Goal: Information Seeking & Learning: Check status

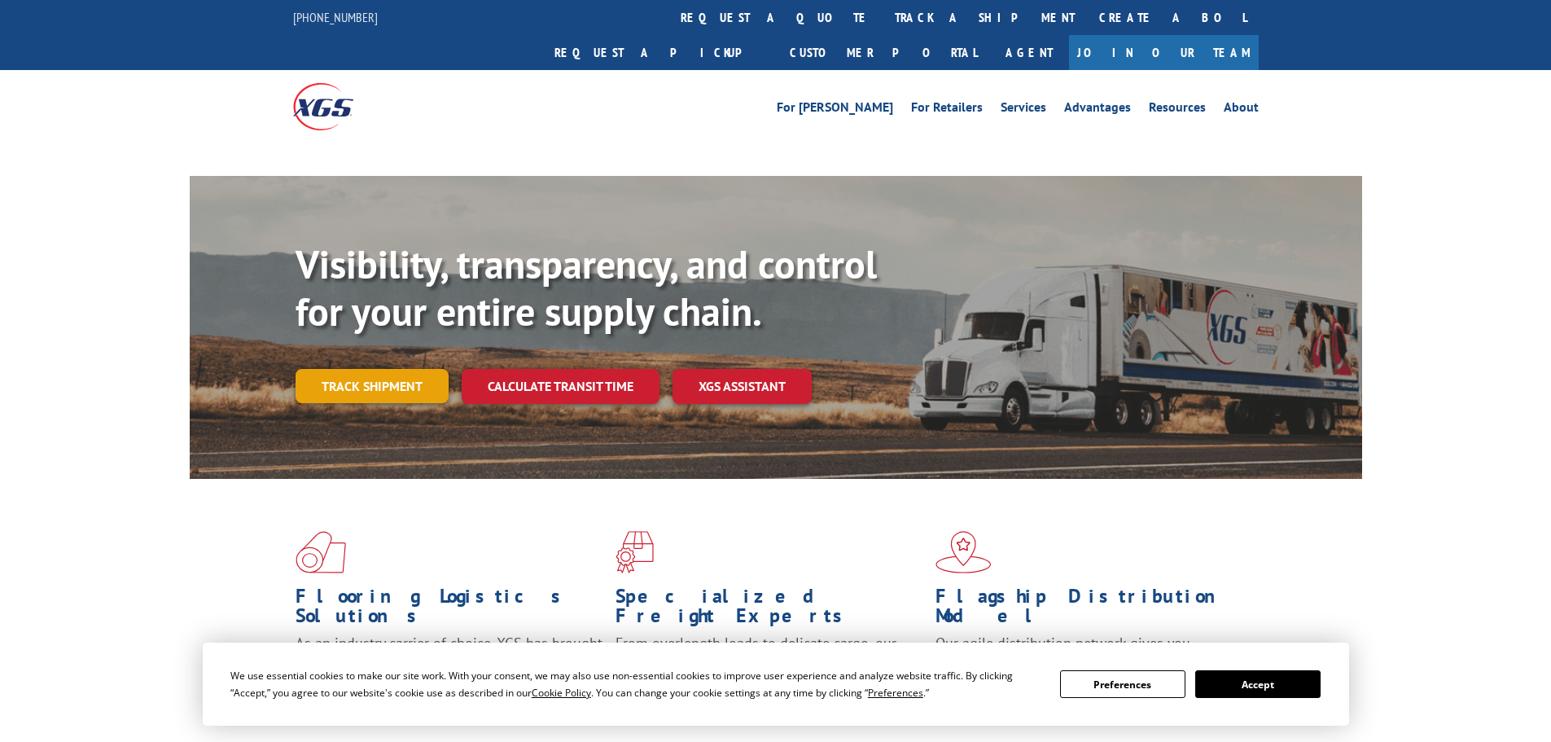
click at [378, 369] on link "Track shipment" at bounding box center [372, 386] width 153 height 34
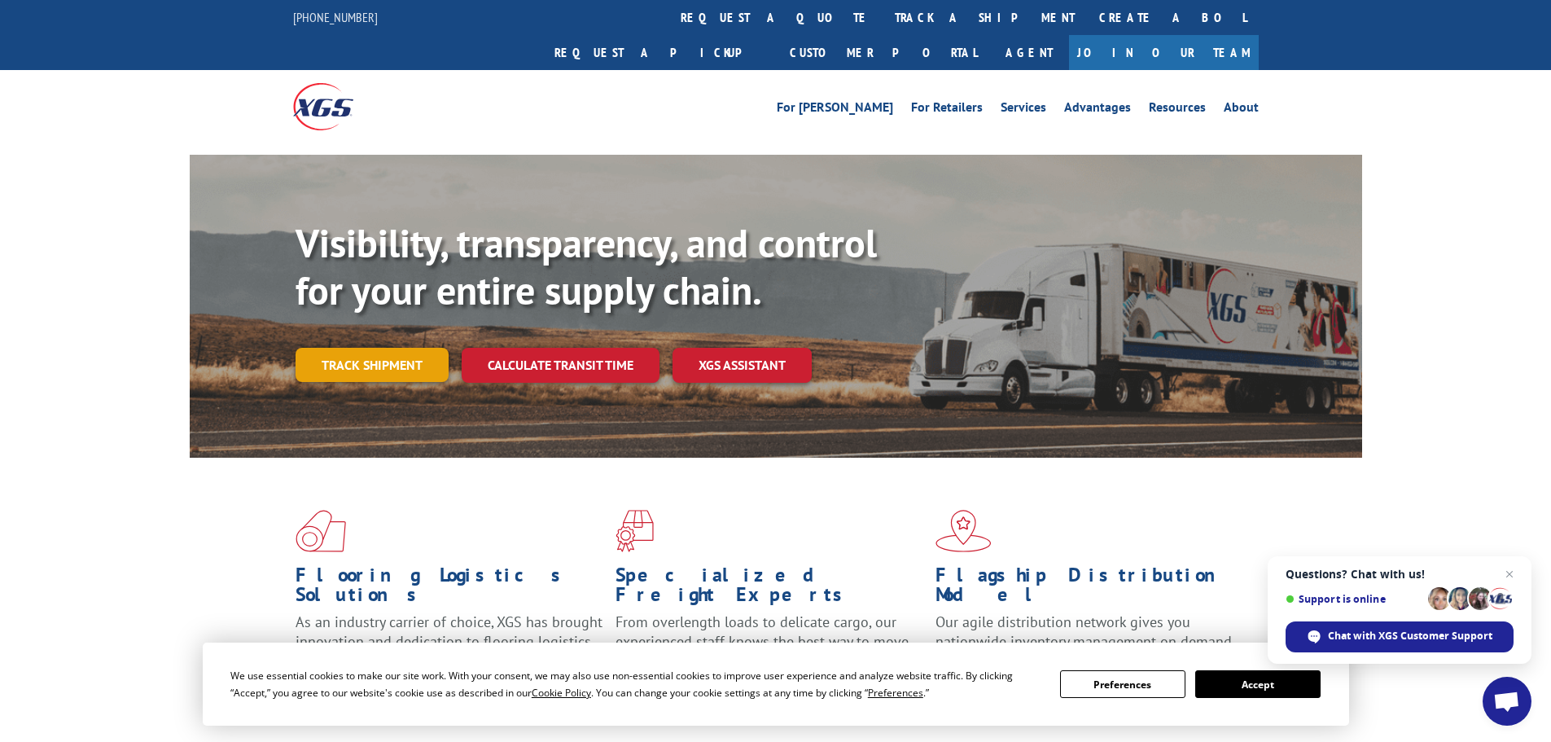
click at [409, 348] on link "Track shipment" at bounding box center [372, 365] width 153 height 34
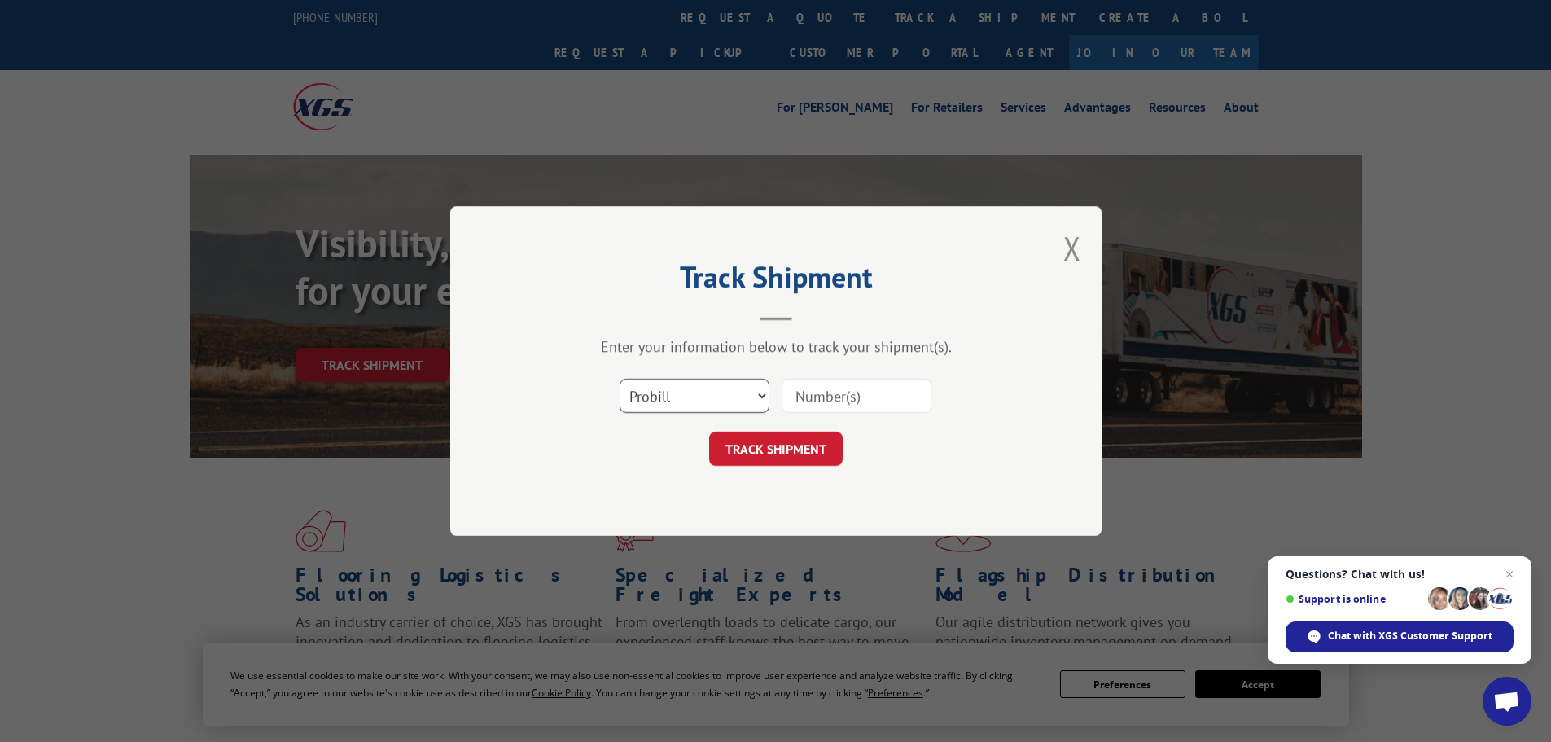
click at [724, 405] on select "Select category... Probill BOL PO" at bounding box center [695, 396] width 150 height 34
click at [620, 379] on select "Select category... Probill BOL PO" at bounding box center [695, 396] width 150 height 34
click at [685, 406] on select "Select category... Probill BOL PO" at bounding box center [695, 396] width 150 height 34
click at [620, 379] on select "Select category... Probill BOL PO" at bounding box center [695, 396] width 150 height 34
drag, startPoint x: 692, startPoint y: 398, endPoint x: 679, endPoint y: 406, distance: 14.9
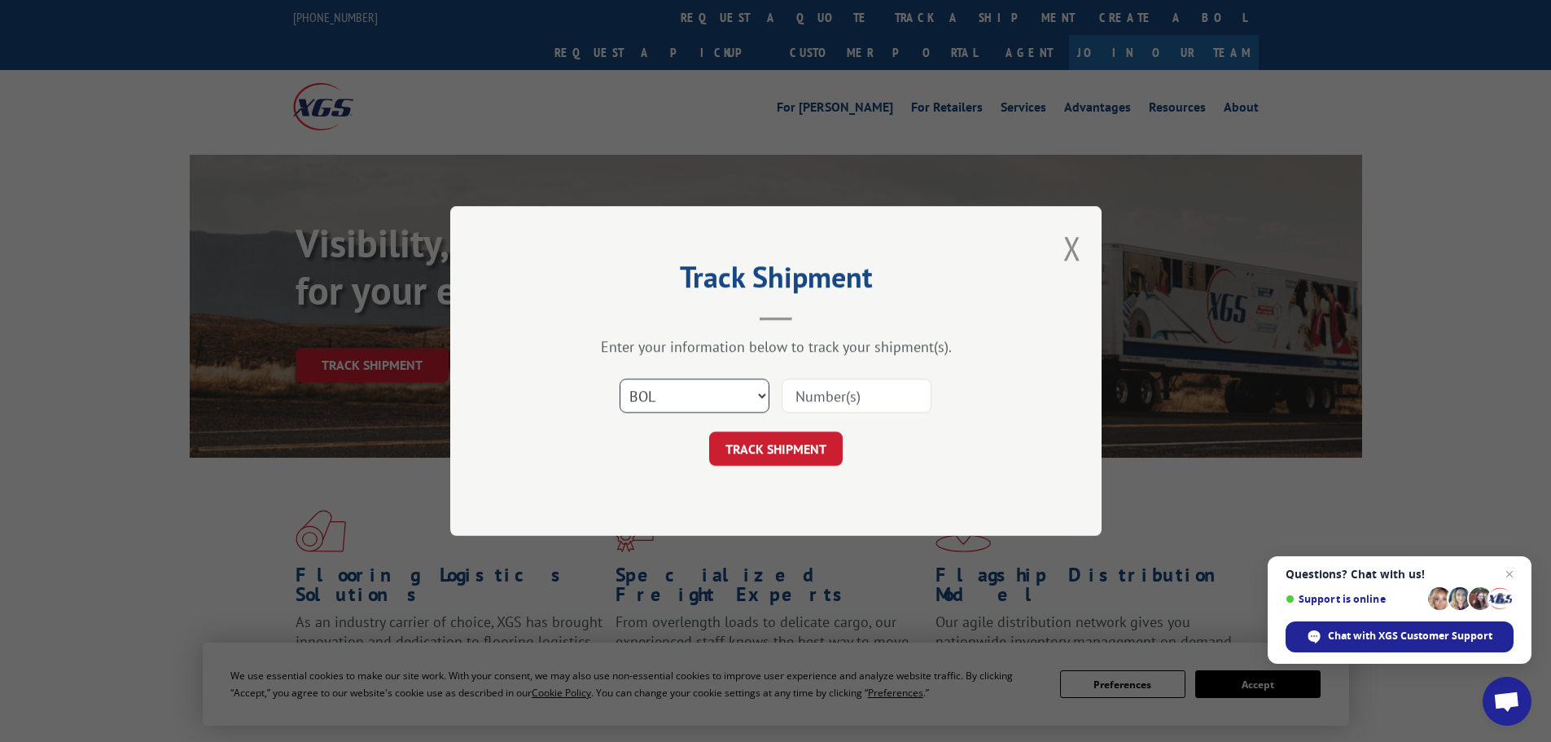
click at [692, 398] on select "Select category... Probill BOL PO" at bounding box center [695, 396] width 150 height 34
select select "probill"
click at [620, 379] on select "Select category... Probill BOL PO" at bounding box center [695, 396] width 150 height 34
click at [811, 400] on input at bounding box center [857, 396] width 150 height 34
type input "17508342"
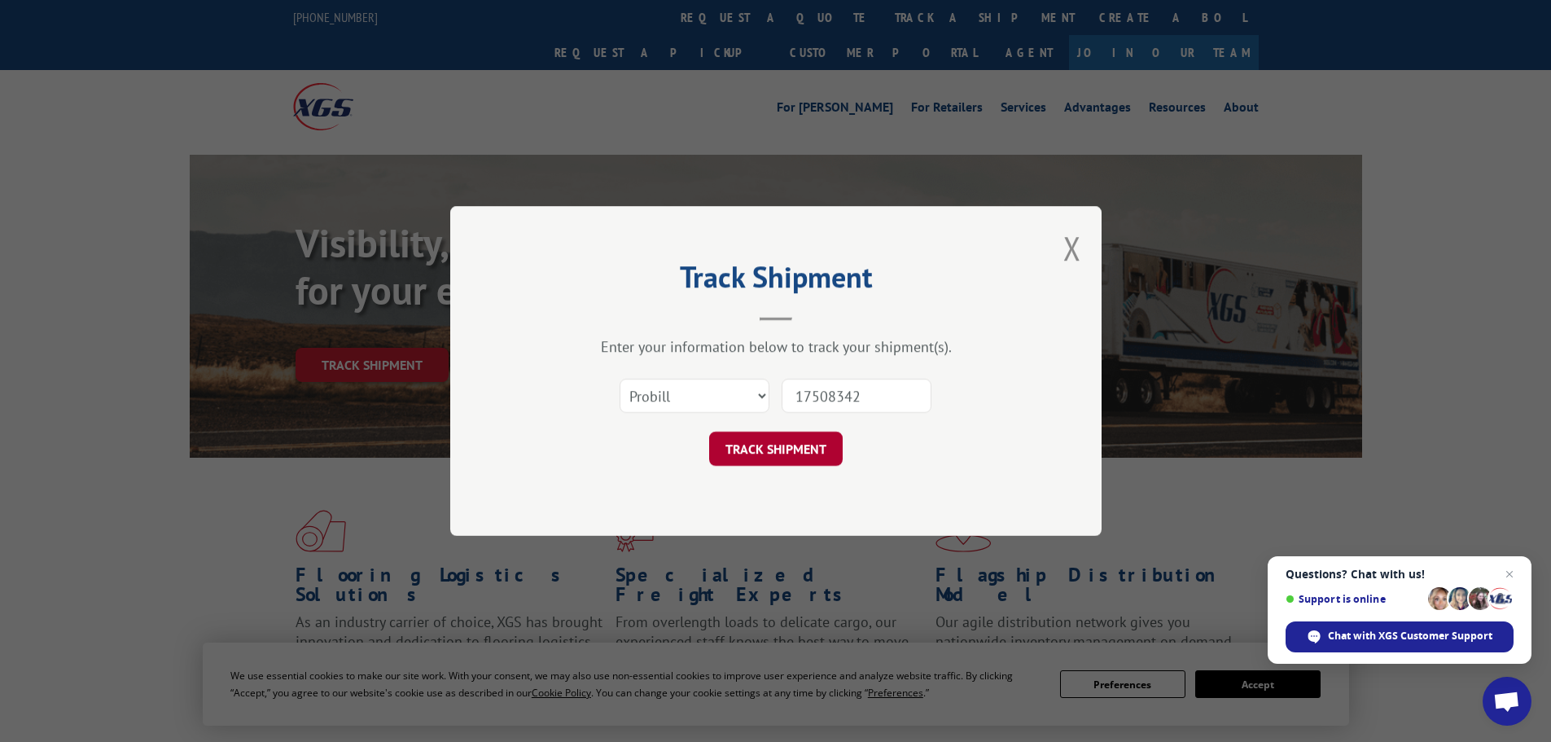
click at [787, 463] on button "TRACK SHIPMENT" at bounding box center [776, 449] width 134 height 34
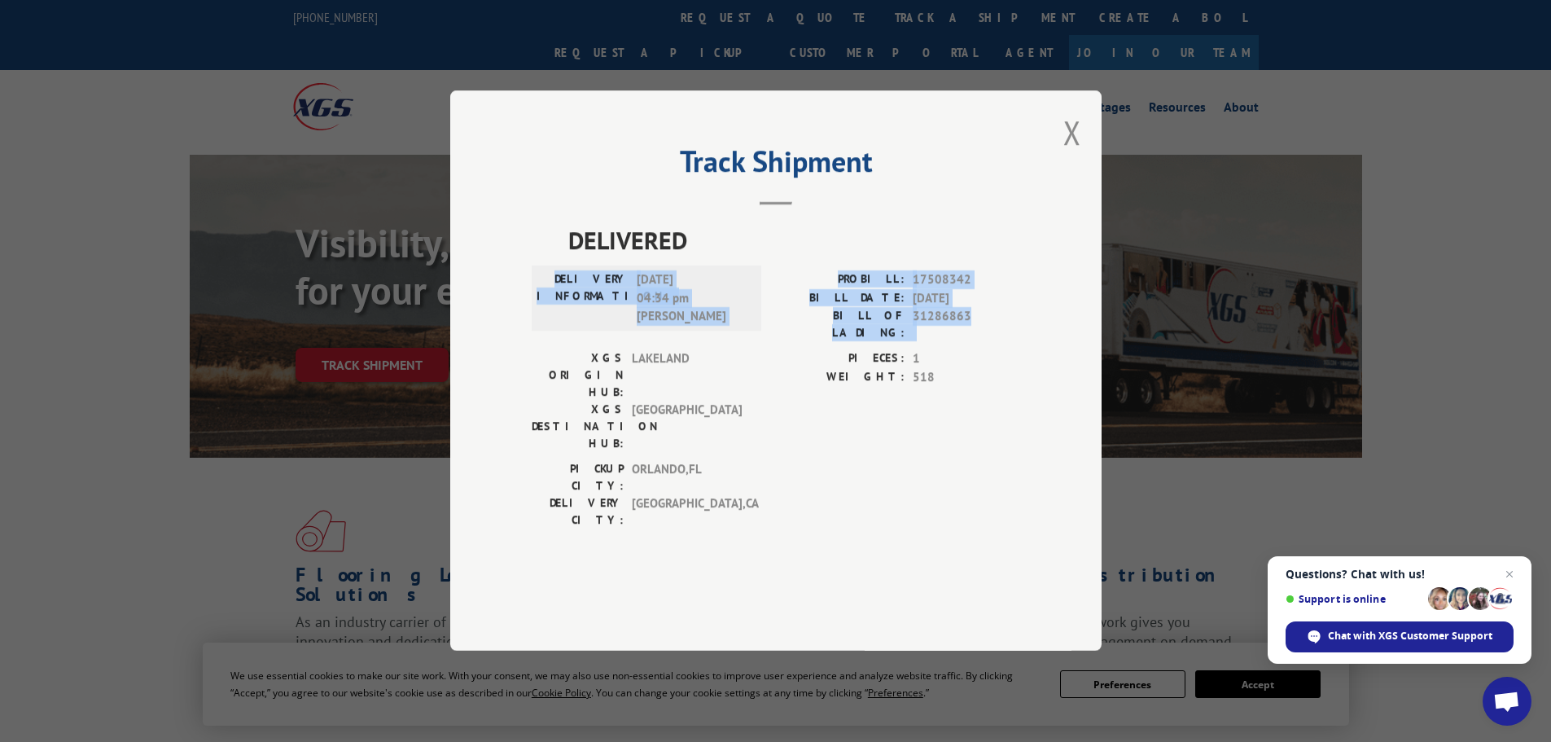
drag, startPoint x: 599, startPoint y: 327, endPoint x: 973, endPoint y: 368, distance: 376.0
click at [973, 350] on div "DELIVERY INFORMATION: 08/12/2025 04:34 pm Garcia Emiliano PROBILL: 17508342 BIL…" at bounding box center [776, 310] width 489 height 79
copy div "DELIVERY INFORMATION: 08/12/2025 04:34 pm Garcia Emiliano PROBILL: 17508342 BIL…"
click at [933, 350] on div "PROBILL: 17508342 BILL DATE: 08/01/2025 BILL OF LADING: 31286863" at bounding box center [898, 310] width 244 height 79
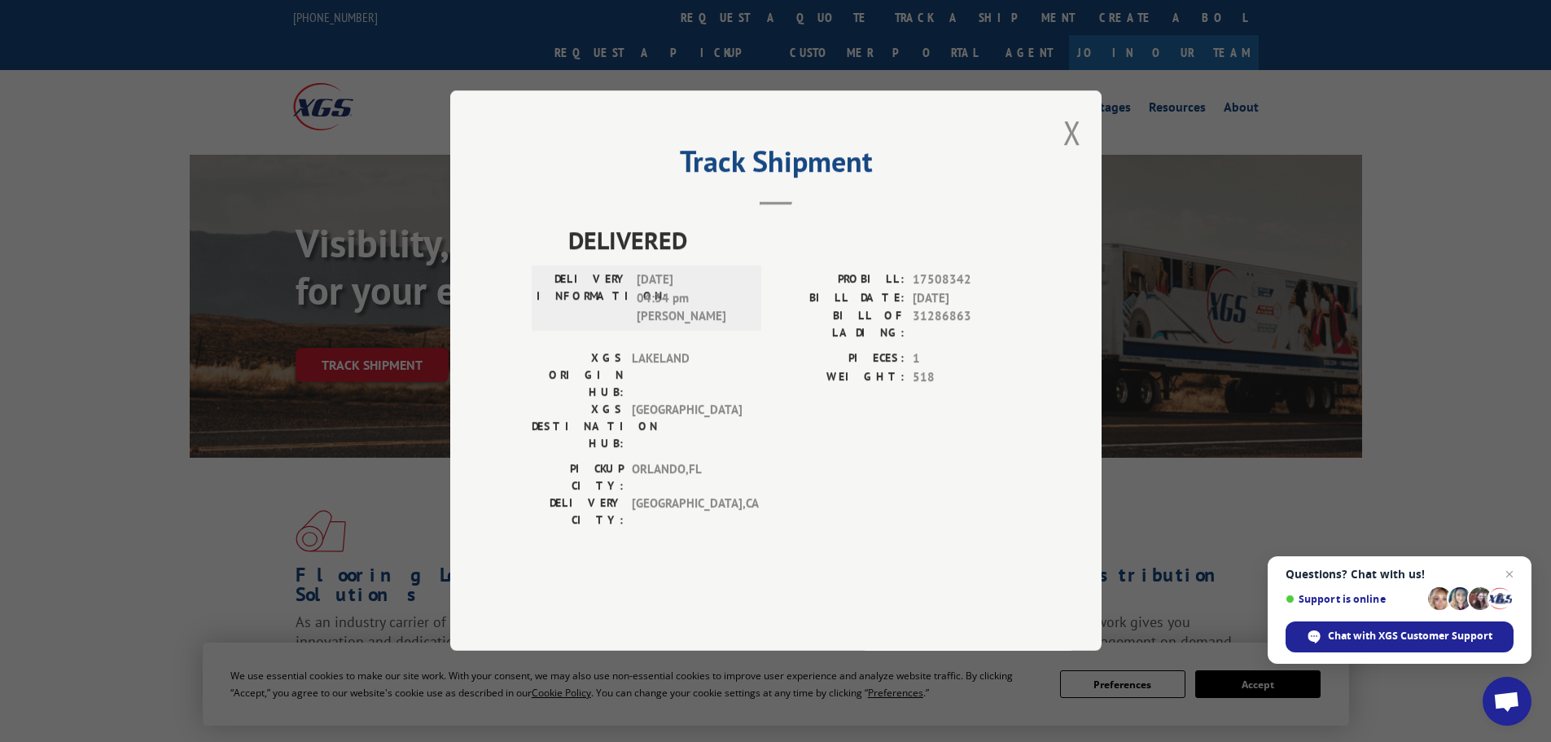
drag, startPoint x: 992, startPoint y: 340, endPoint x: 914, endPoint y: 354, distance: 78.6
click at [915, 308] on span "08/01/2025" at bounding box center [966, 298] width 107 height 19
copy span "08/01/2025"
drag, startPoint x: 711, startPoint y: 330, endPoint x: 636, endPoint y: 326, distance: 75.0
click at [636, 326] on div "DELIVERY INFORMATION: 08/12/2025 04:34 pm Garcia Emiliano" at bounding box center [647, 298] width 220 height 55
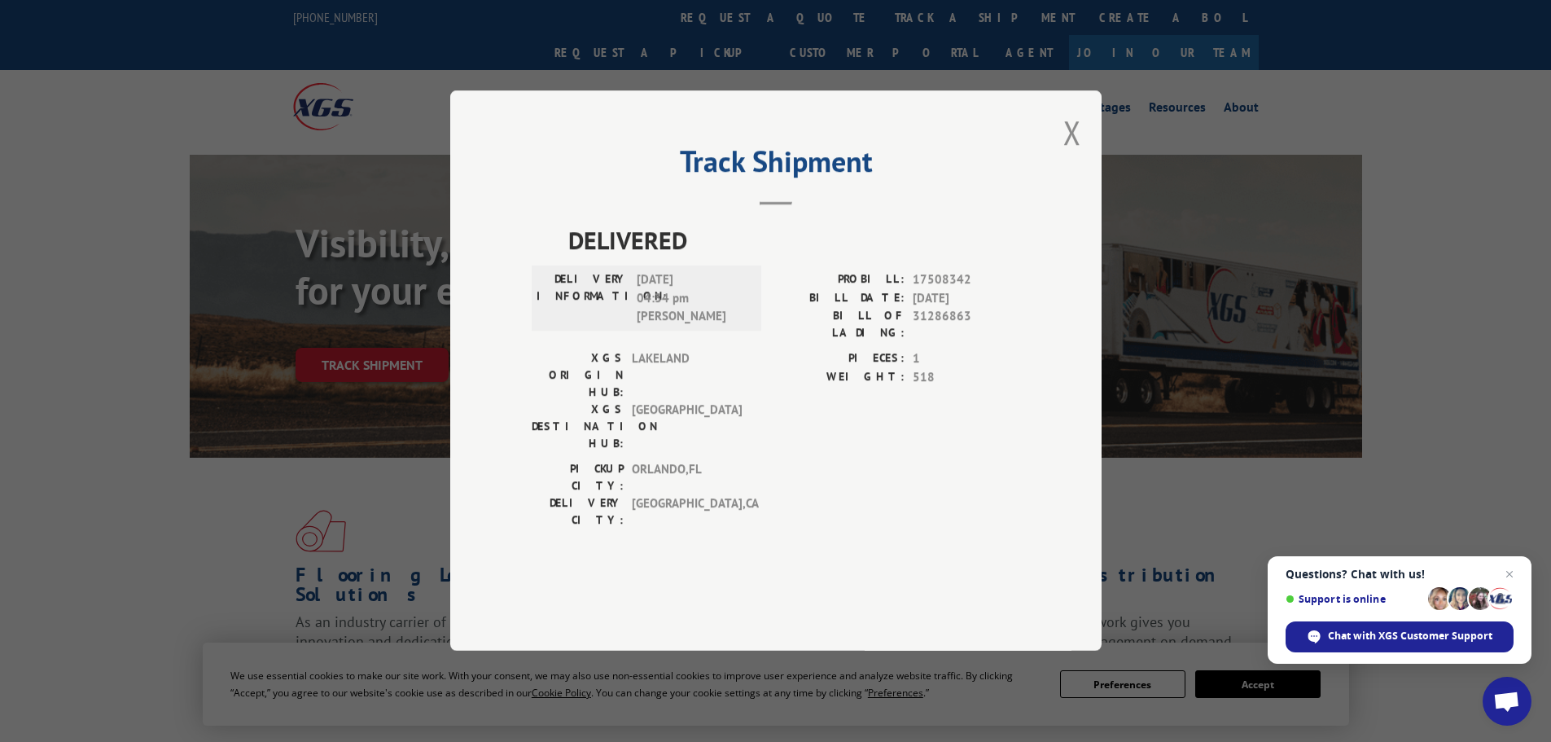
copy span "08/12/2025"
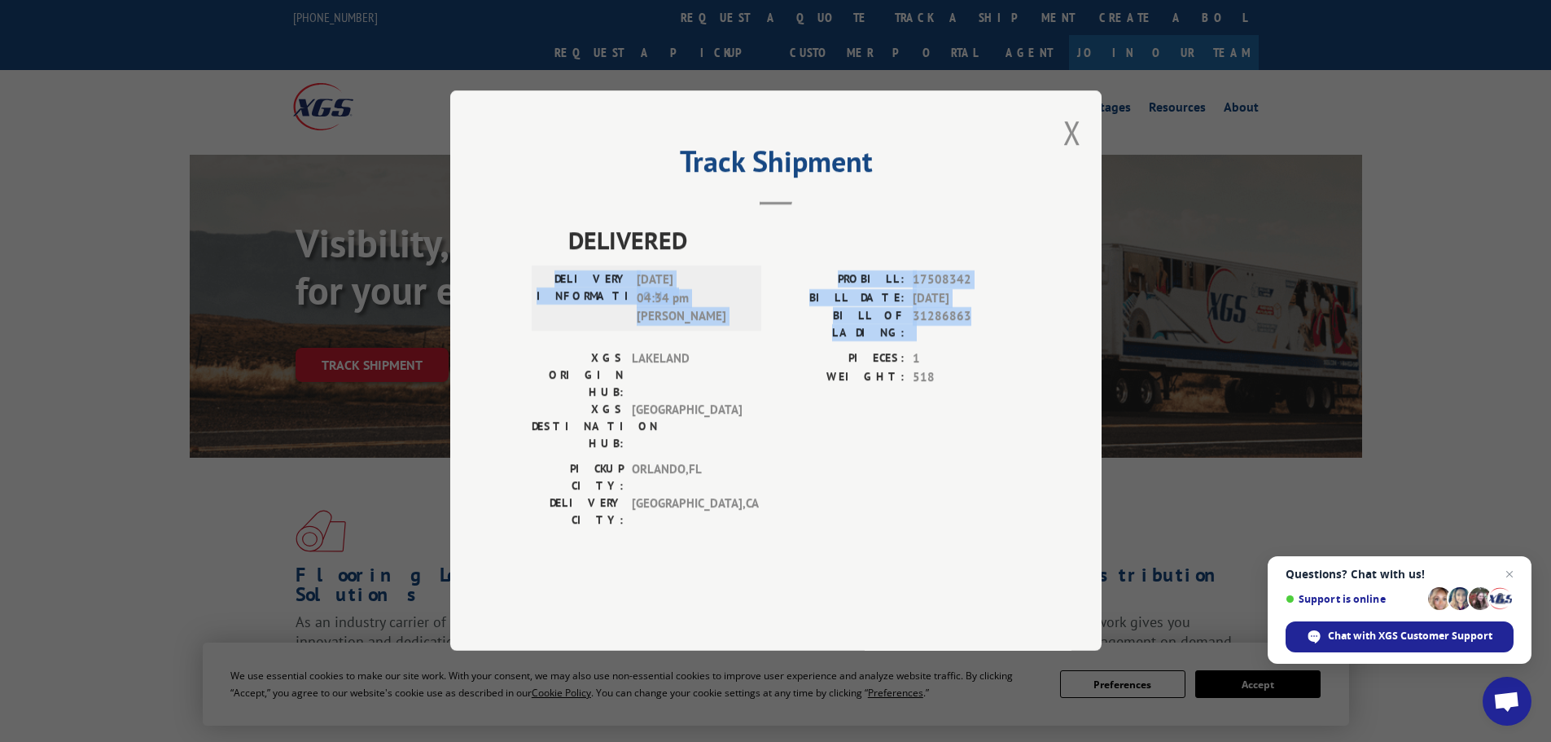
drag, startPoint x: 820, startPoint y: 347, endPoint x: 583, endPoint y: 317, distance: 238.9
click at [581, 317] on div "DELIVERY INFORMATION: 08/12/2025 04:34 pm Garcia Emiliano PROBILL: 17508342 BIL…" at bounding box center [776, 310] width 489 height 79
copy div "DELIVERY INFORMATION: 08/12/2025 04:34 pm Garcia Emiliano PROBILL: 17508342 BIL…"
click at [1072, 154] on button "Close modal" at bounding box center [1072, 132] width 18 height 43
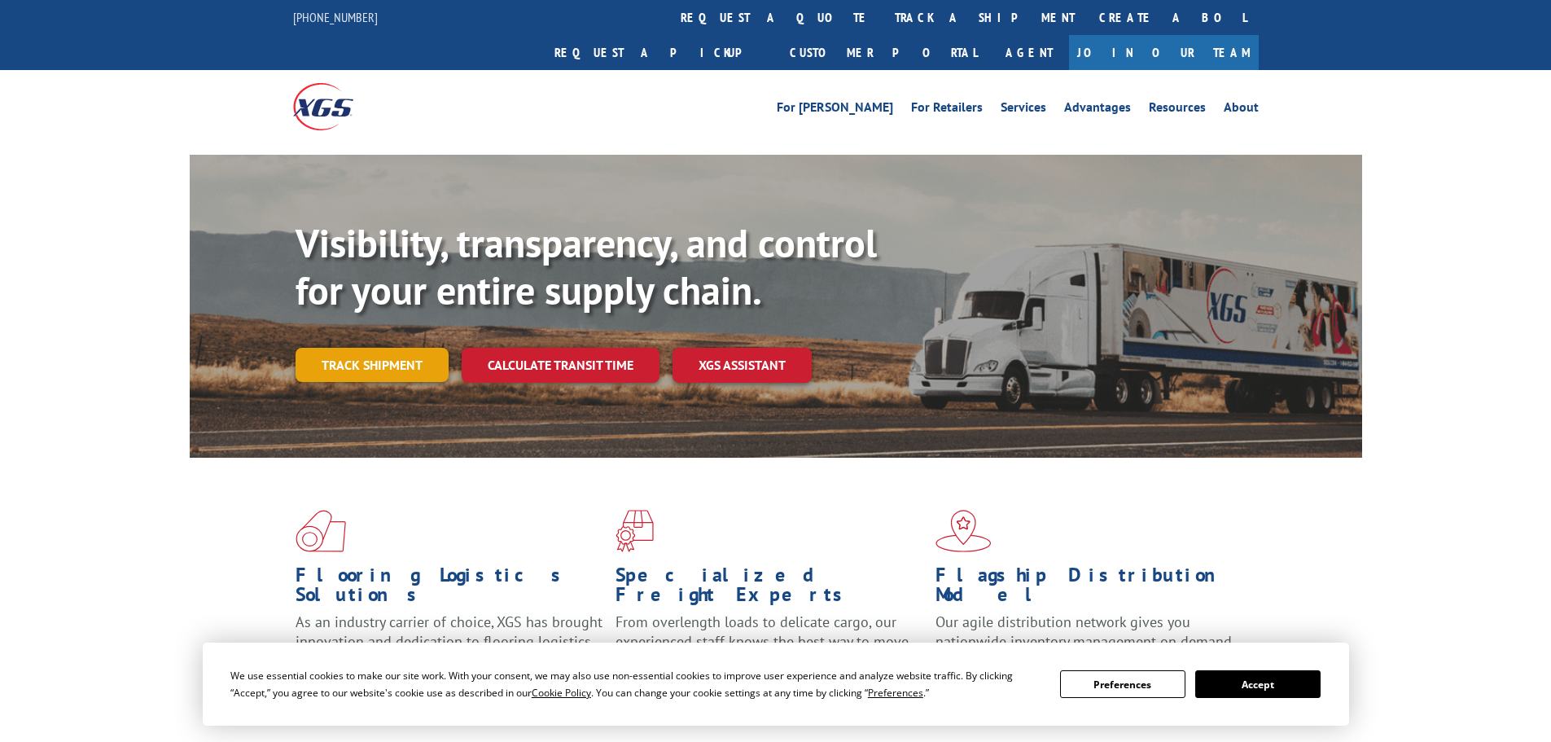
click at [376, 348] on link "Track shipment" at bounding box center [372, 365] width 153 height 34
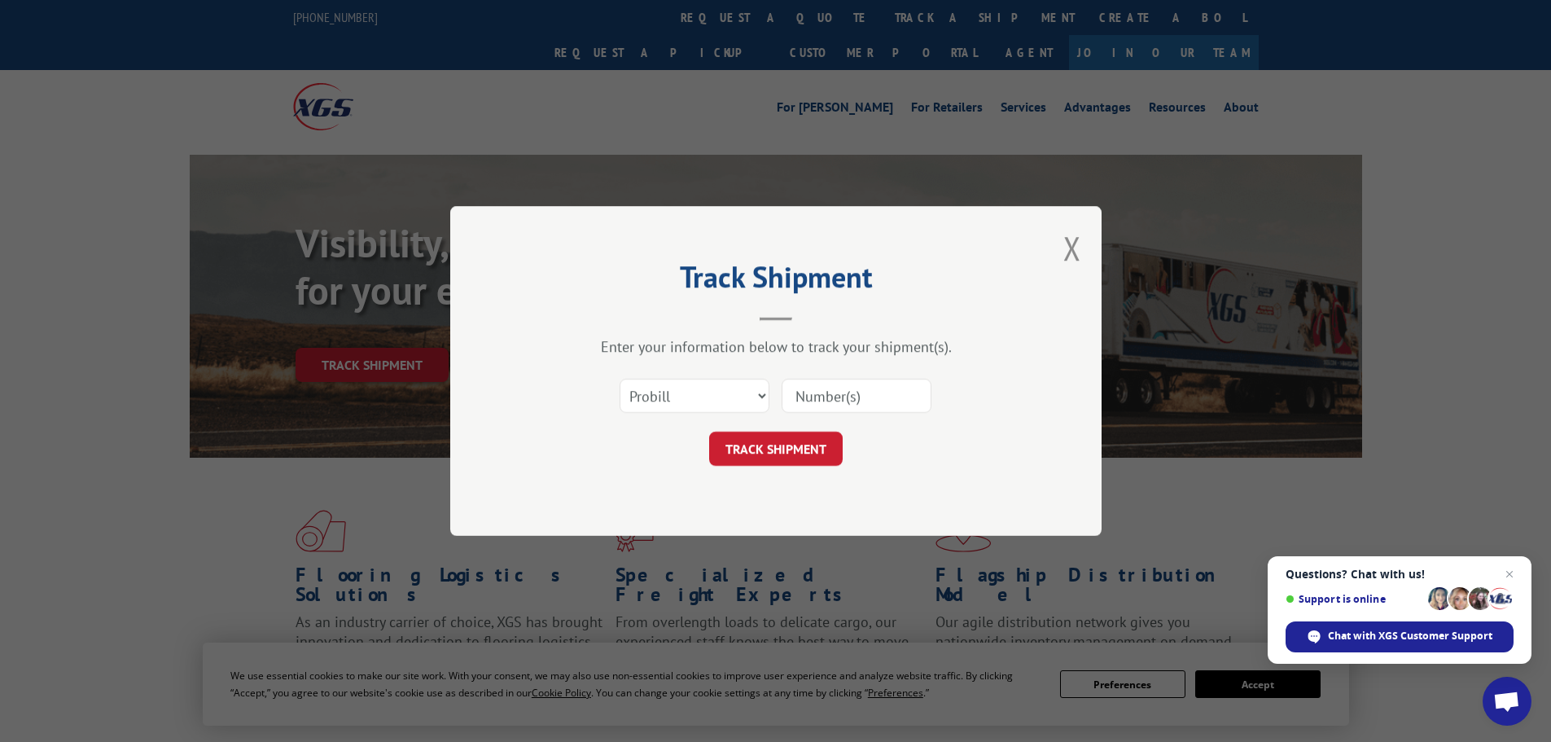
click at [831, 396] on input at bounding box center [857, 396] width 150 height 34
type input "17560043"
click at [822, 443] on button "TRACK SHIPMENT" at bounding box center [776, 449] width 134 height 34
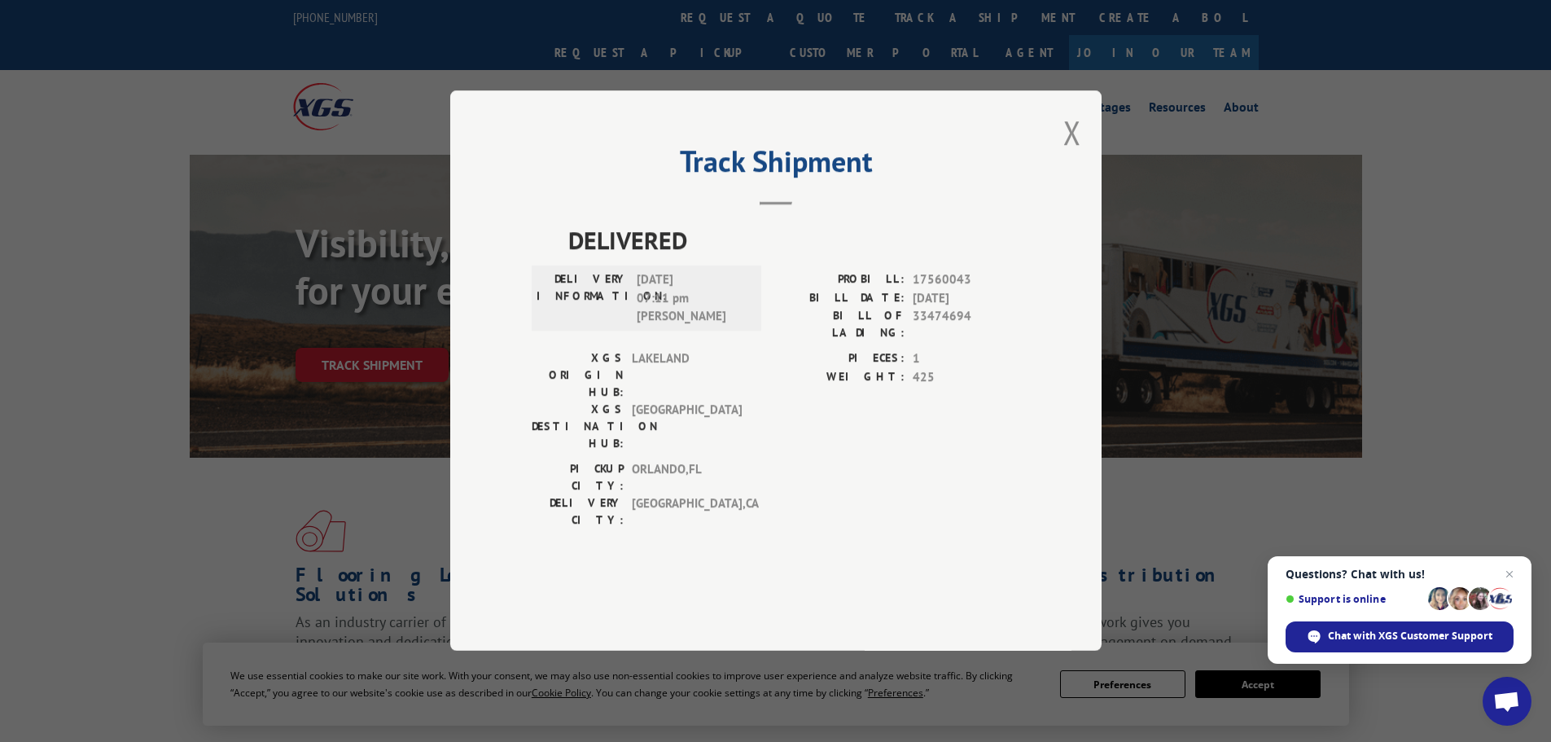
drag, startPoint x: 985, startPoint y: 344, endPoint x: 911, endPoint y: 344, distance: 74.1
click at [911, 308] on div "BILL DATE: [DATE]" at bounding box center [898, 298] width 244 height 19
copy span "[DATE]"
drag, startPoint x: 713, startPoint y: 327, endPoint x: 567, endPoint y: 323, distance: 146.6
click at [567, 323] on div "DELIVERY INFORMATION: [DATE] 07:11 pm [PERSON_NAME]" at bounding box center [647, 298] width 220 height 55
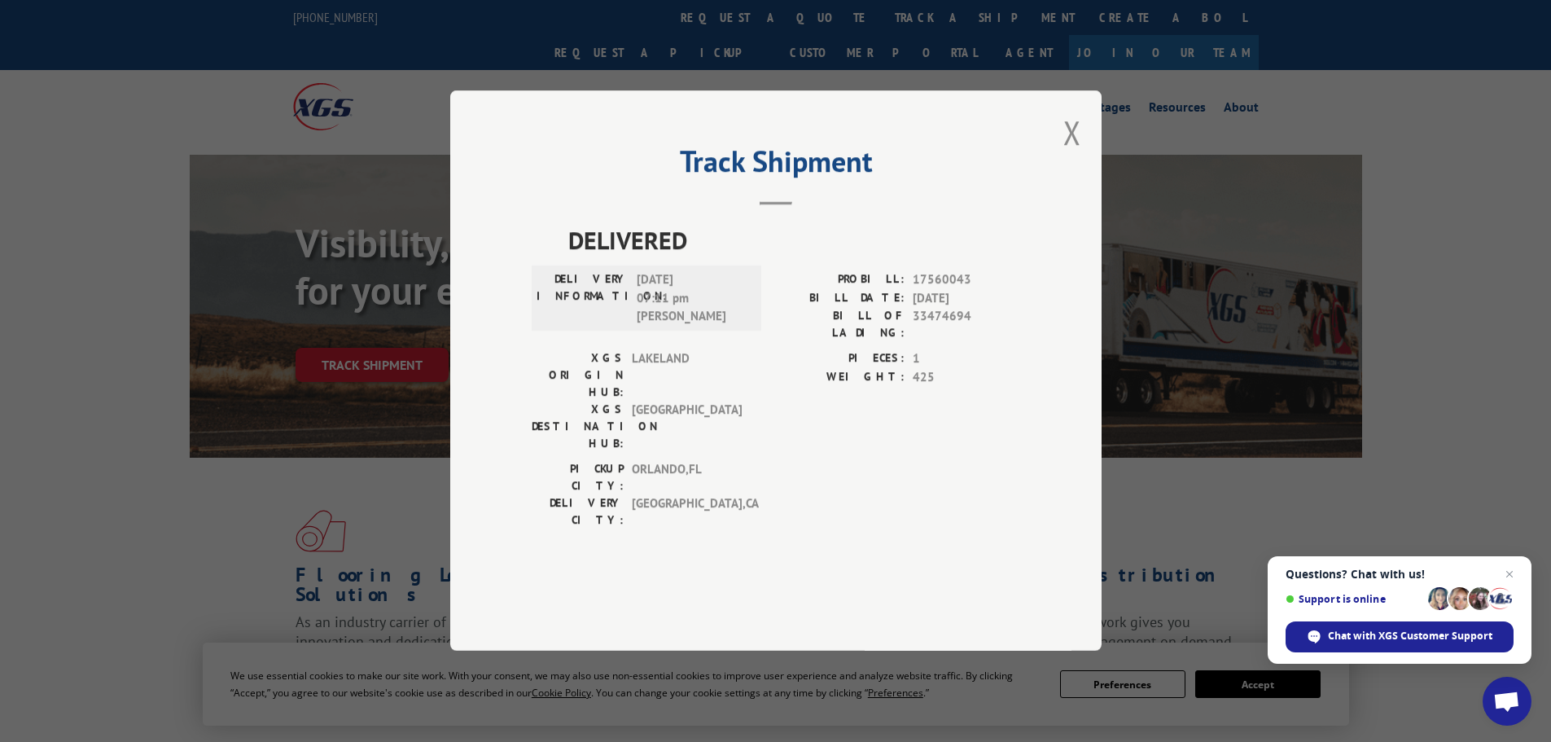
click at [653, 327] on span "[DATE] 07:11 pm [PERSON_NAME]" at bounding box center [692, 298] width 110 height 55
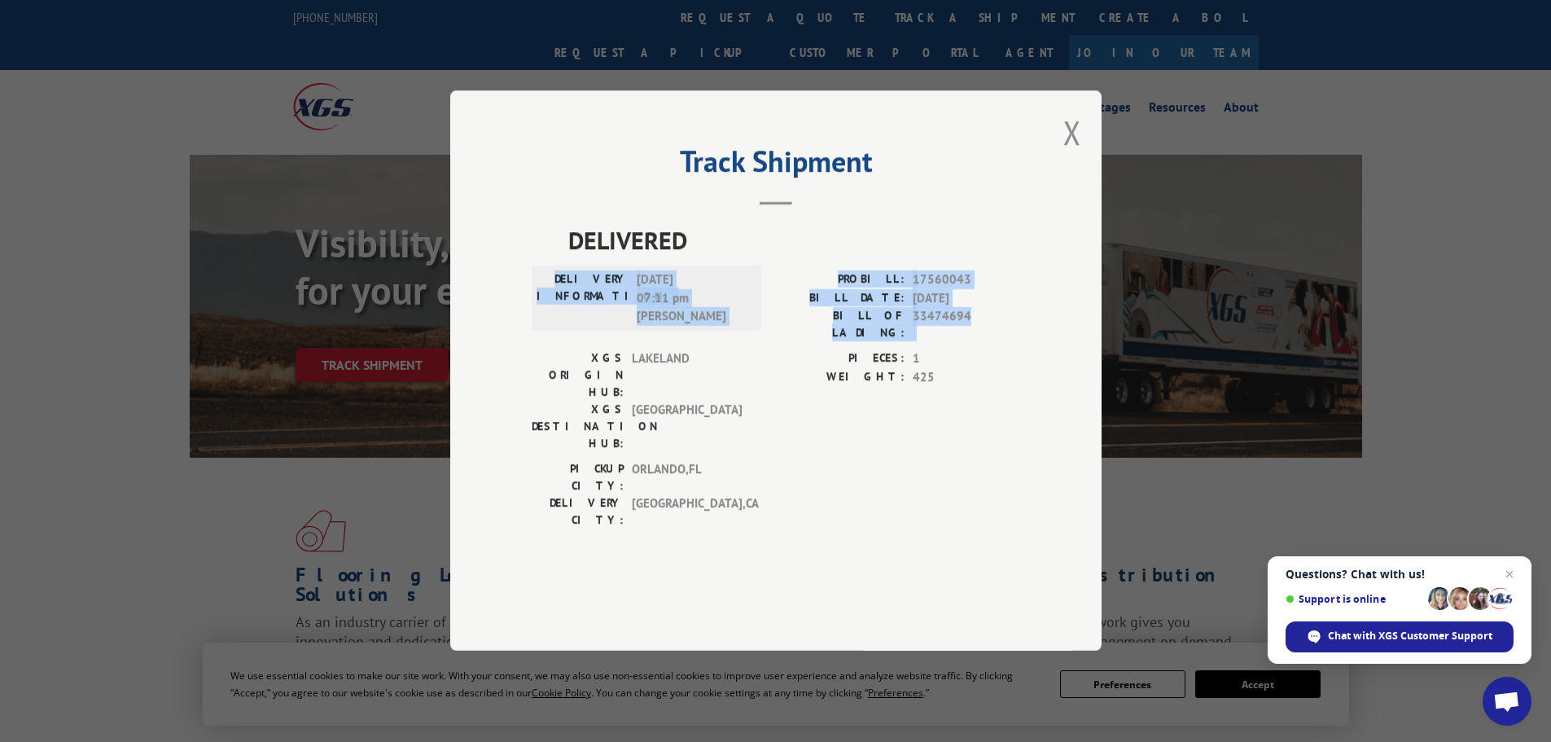
drag, startPoint x: 976, startPoint y: 361, endPoint x: 582, endPoint y: 318, distance: 395.7
click at [582, 318] on div "DELIVERY INFORMATION: [DATE] 07:11 pm [PERSON_NAME]: 17560043 BILL DATE: [DATE]…" at bounding box center [776, 310] width 489 height 79
copy div "DELIVERY INFORMATION: [DATE] 07:11 pm [PERSON_NAME]: 17560043 BILL DATE: [DATE]…"
